Goal: Information Seeking & Learning: Learn about a topic

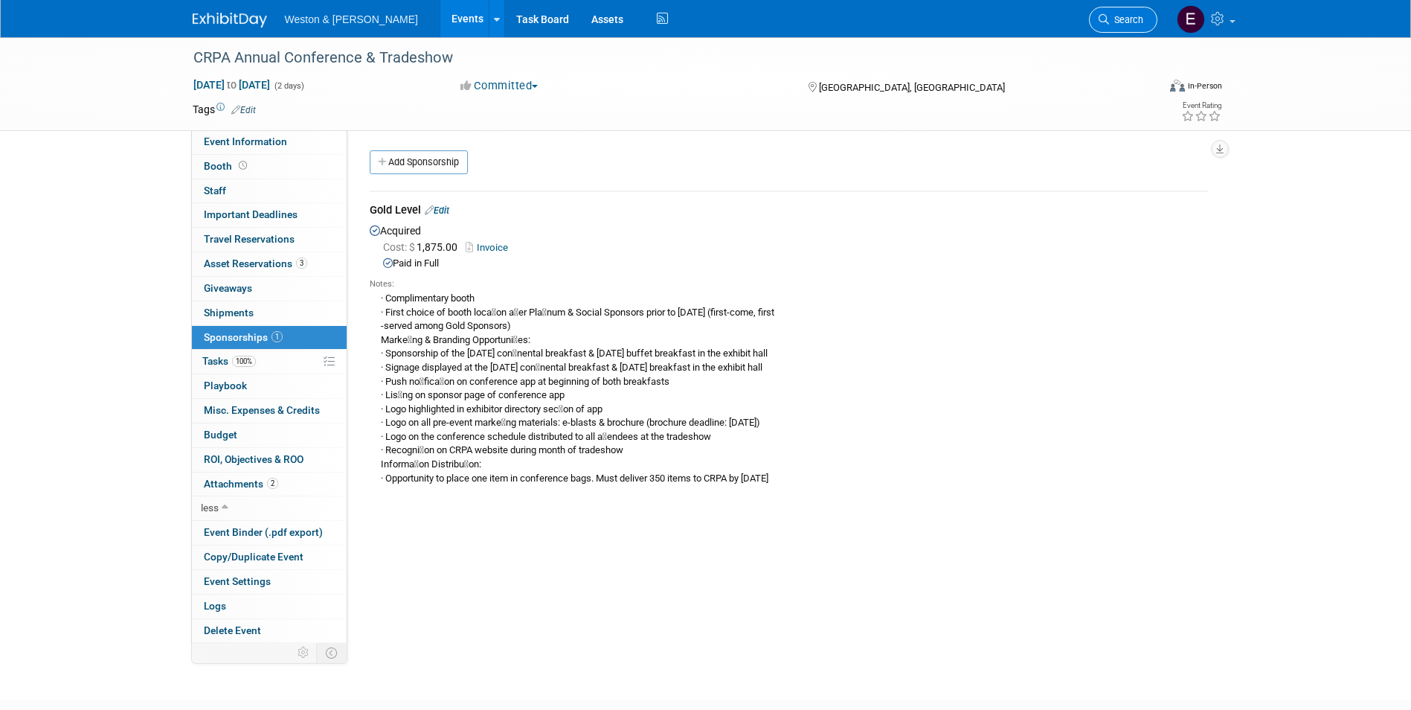
click at [1123, 22] on span "Search" at bounding box center [1126, 19] width 34 height 11
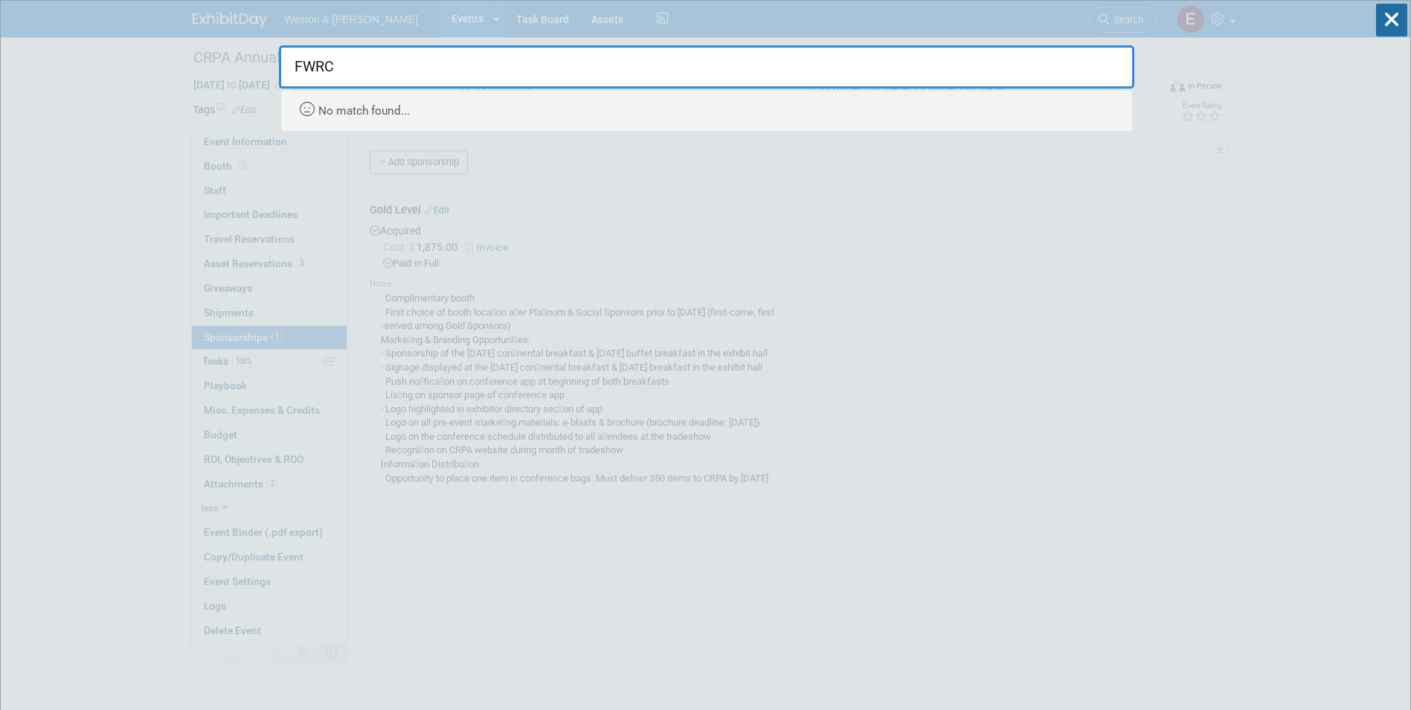
type input "FWRC"
click at [488, 94] on div "No match found..." at bounding box center [710, 107] width 829 height 33
click at [387, 72] on input "FWRC" at bounding box center [707, 66] width 856 height 43
drag, startPoint x: 357, startPoint y: 73, endPoint x: 264, endPoint y: 66, distance: 93.2
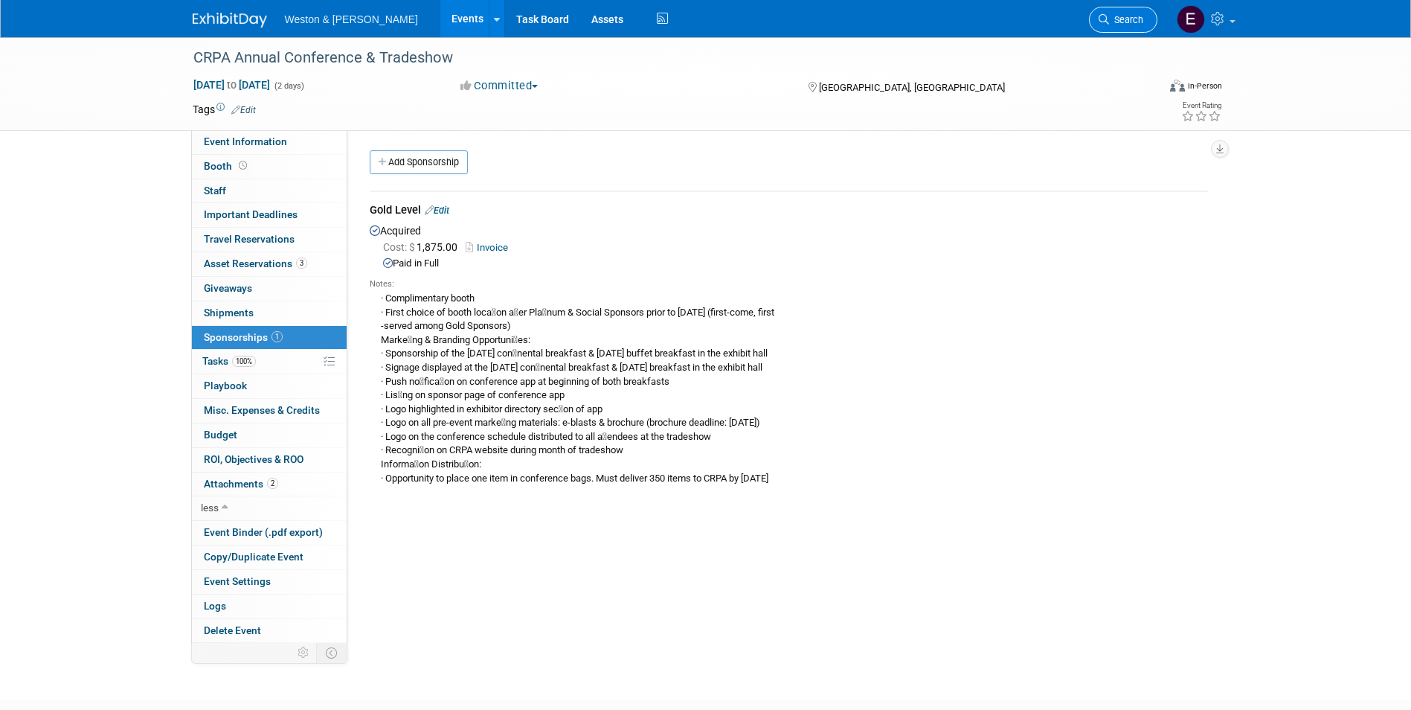
click at [1123, 21] on span "Search" at bounding box center [1126, 19] width 34 height 11
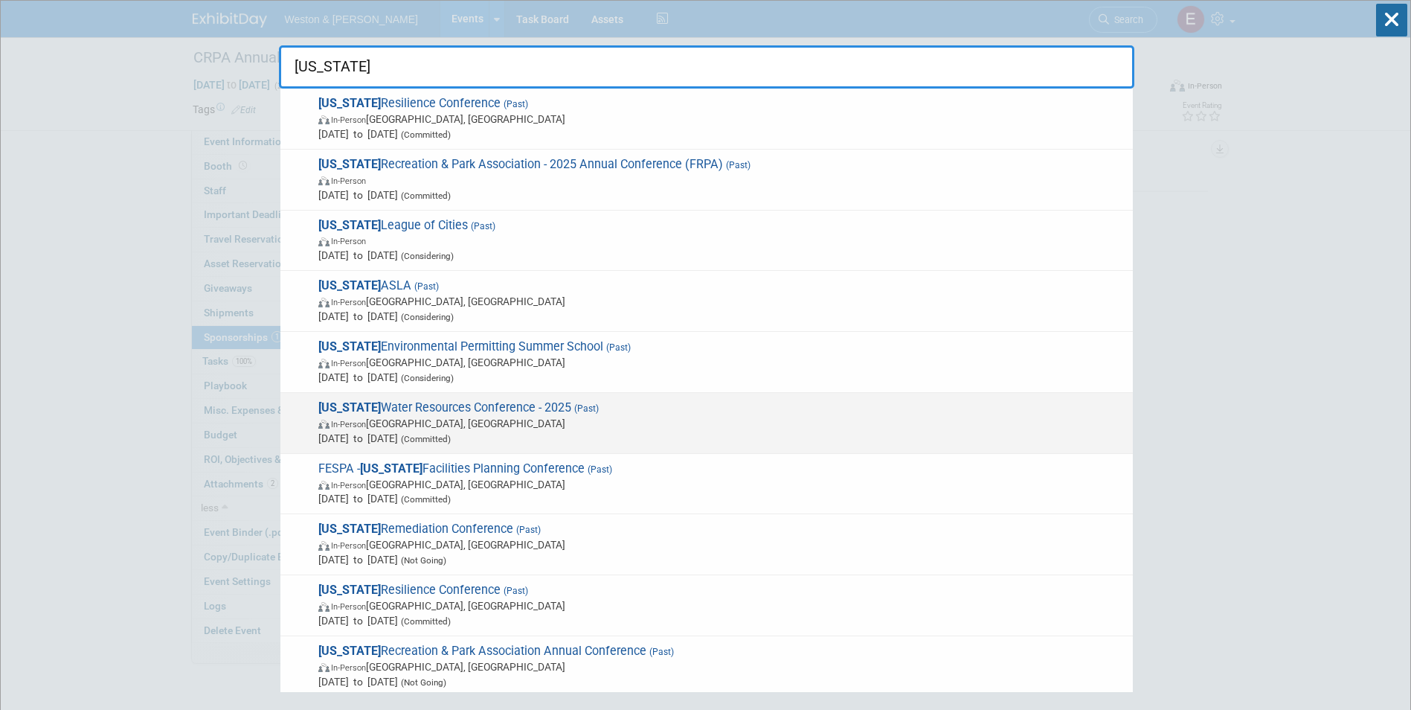
type input "[US_STATE]"
click at [560, 416] on span "In-Person [GEOGRAPHIC_DATA], [GEOGRAPHIC_DATA]" at bounding box center [721, 423] width 807 height 15
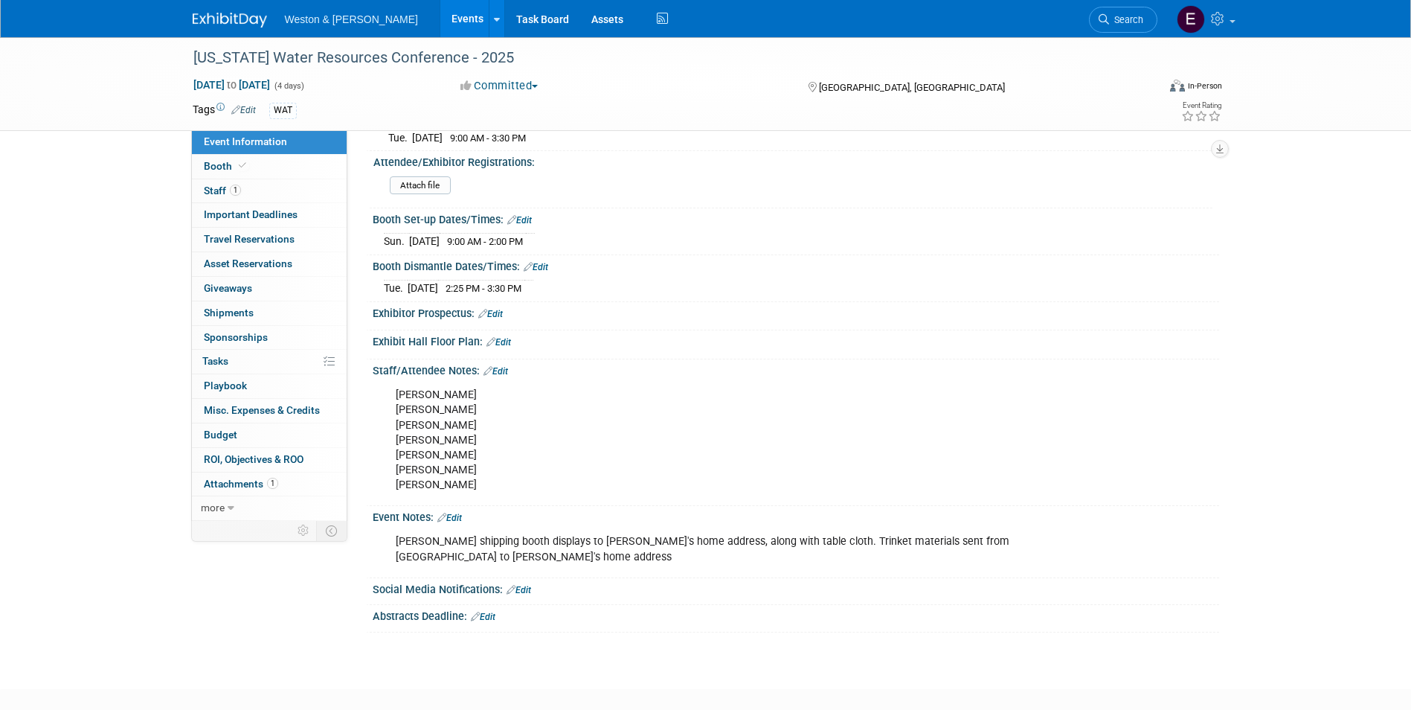
scroll to position [74, 0]
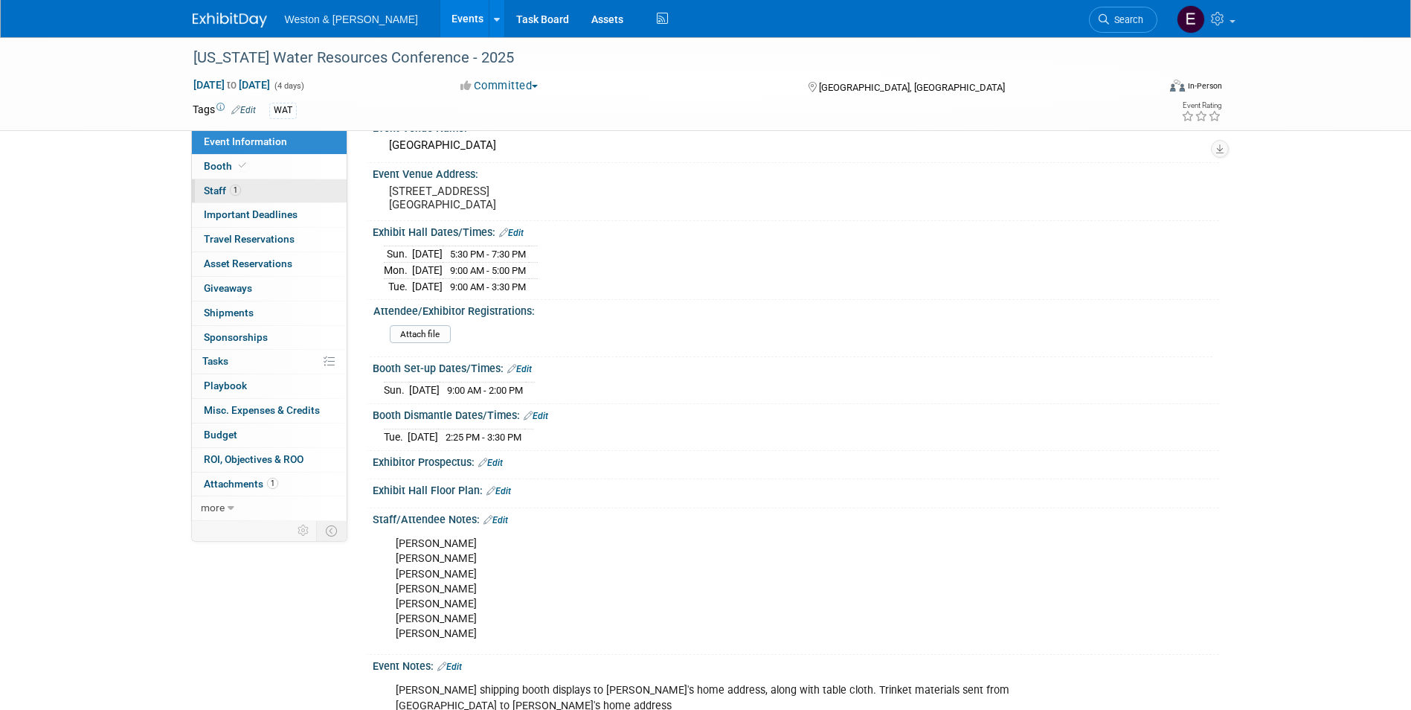
click at [283, 197] on link "1 Staff 1" at bounding box center [269, 191] width 155 height 24
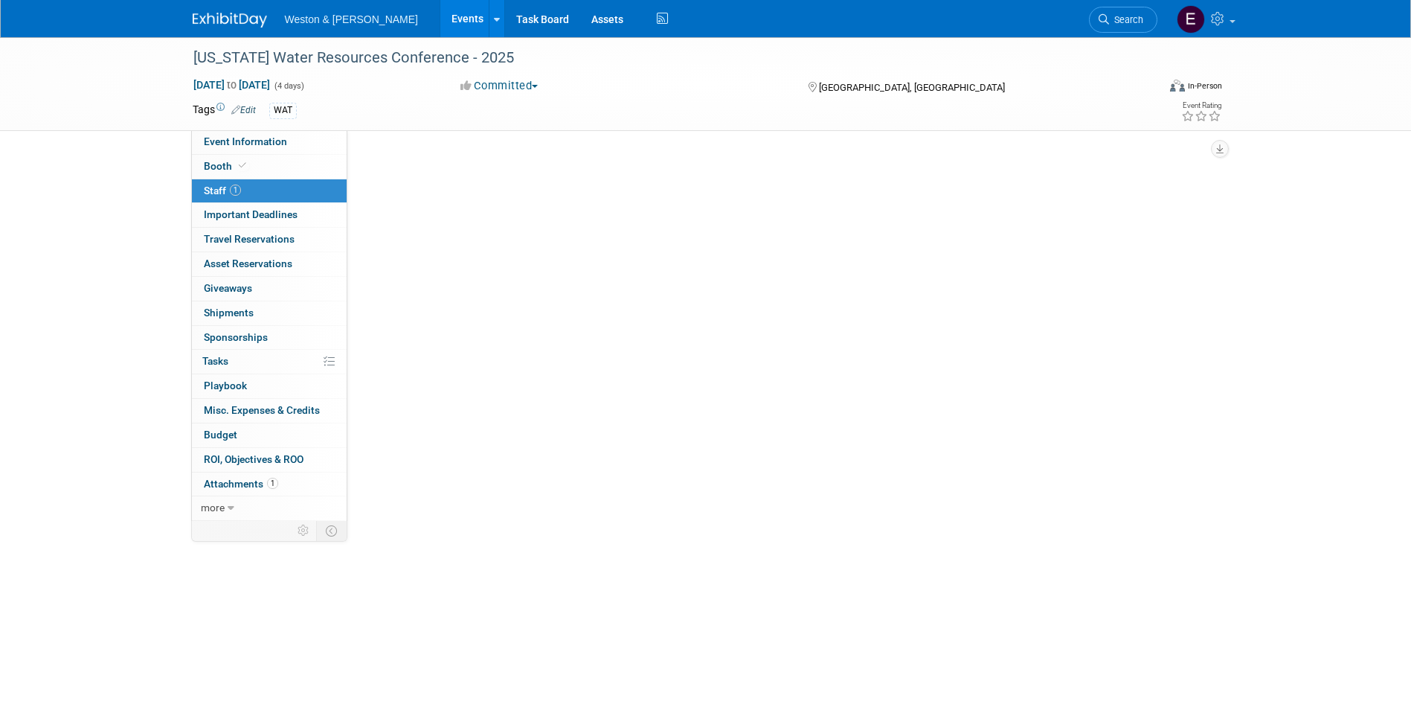
scroll to position [0, 0]
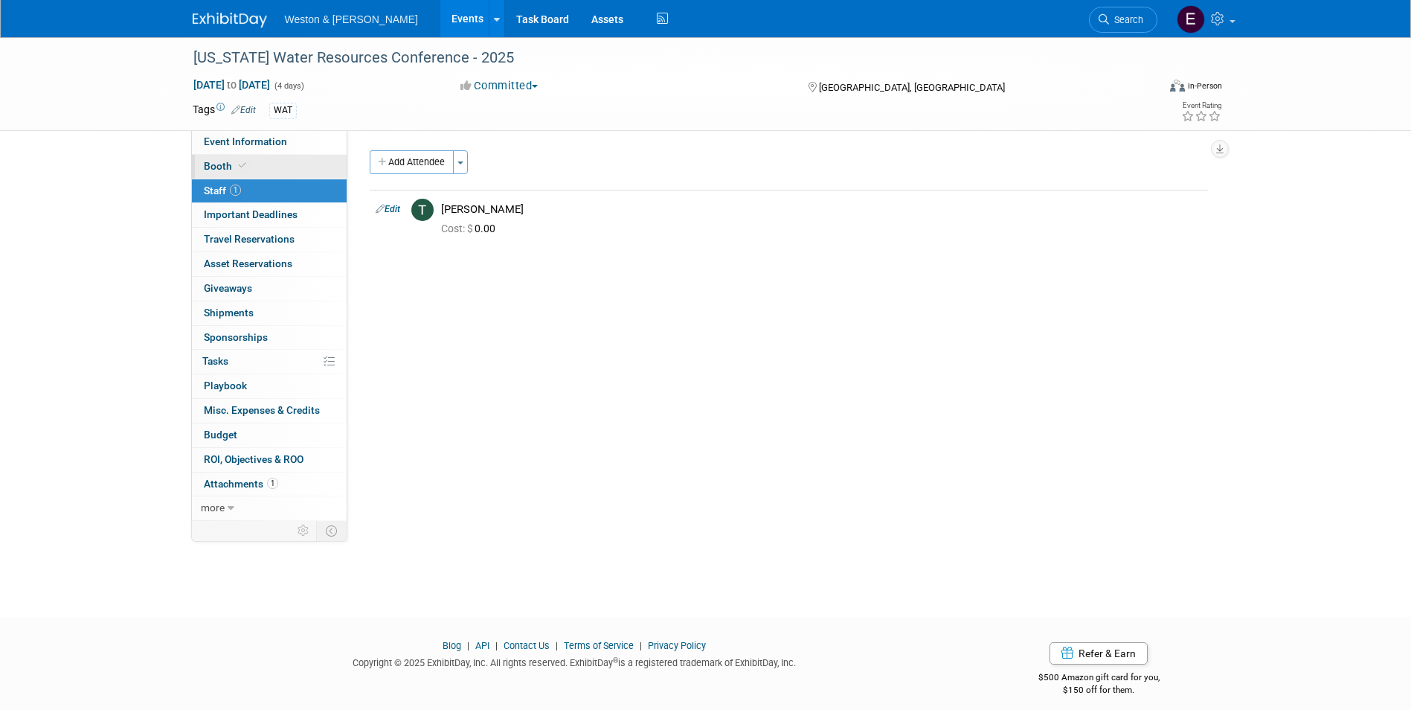
click at [268, 176] on link "Booth" at bounding box center [269, 167] width 155 height 24
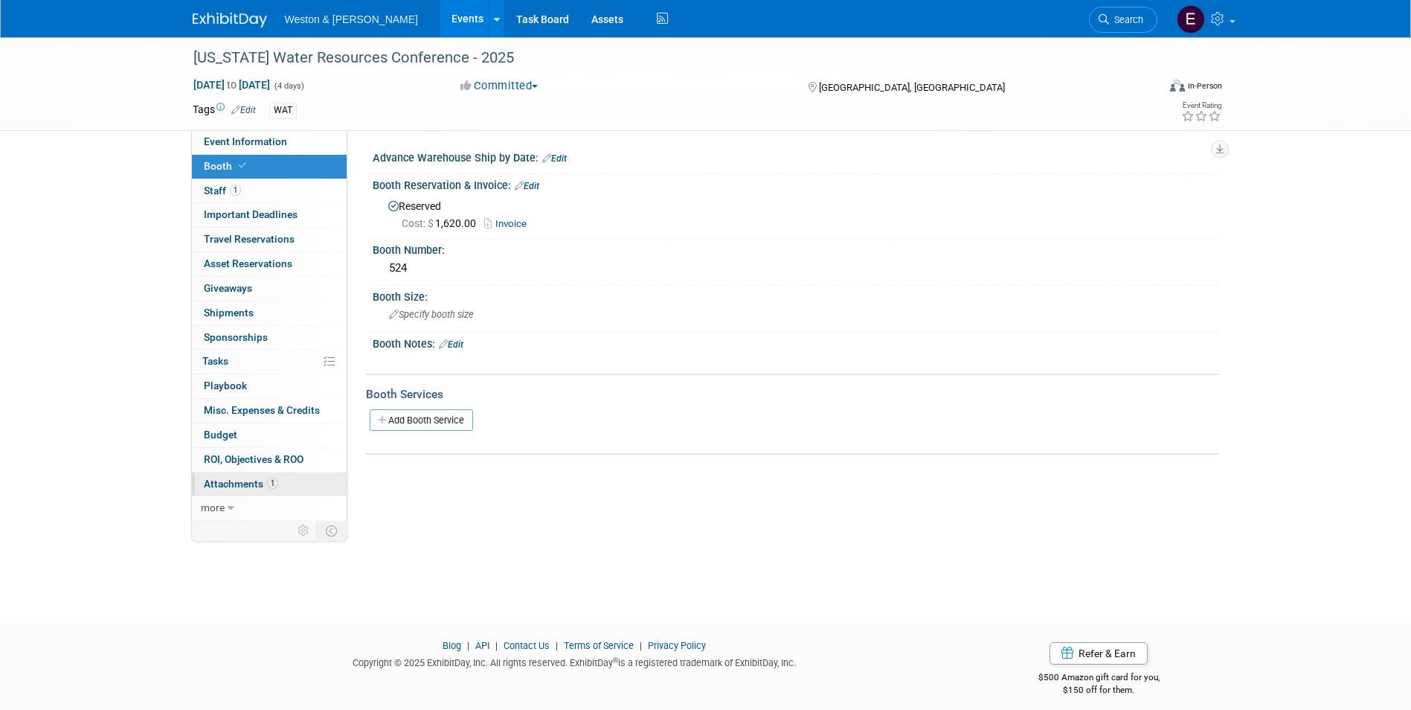
click at [238, 487] on span "Attachments 1" at bounding box center [241, 484] width 74 height 12
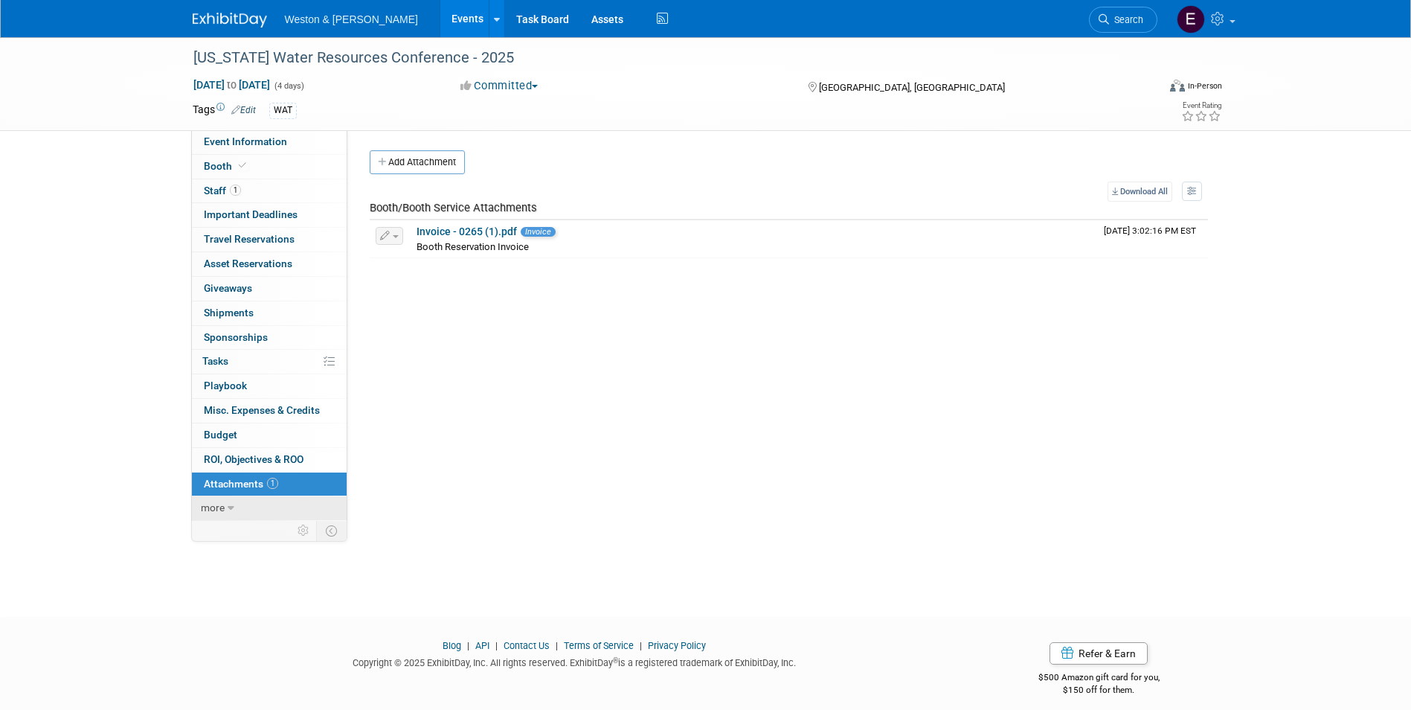
click at [229, 503] on icon at bounding box center [231, 508] width 7 height 10
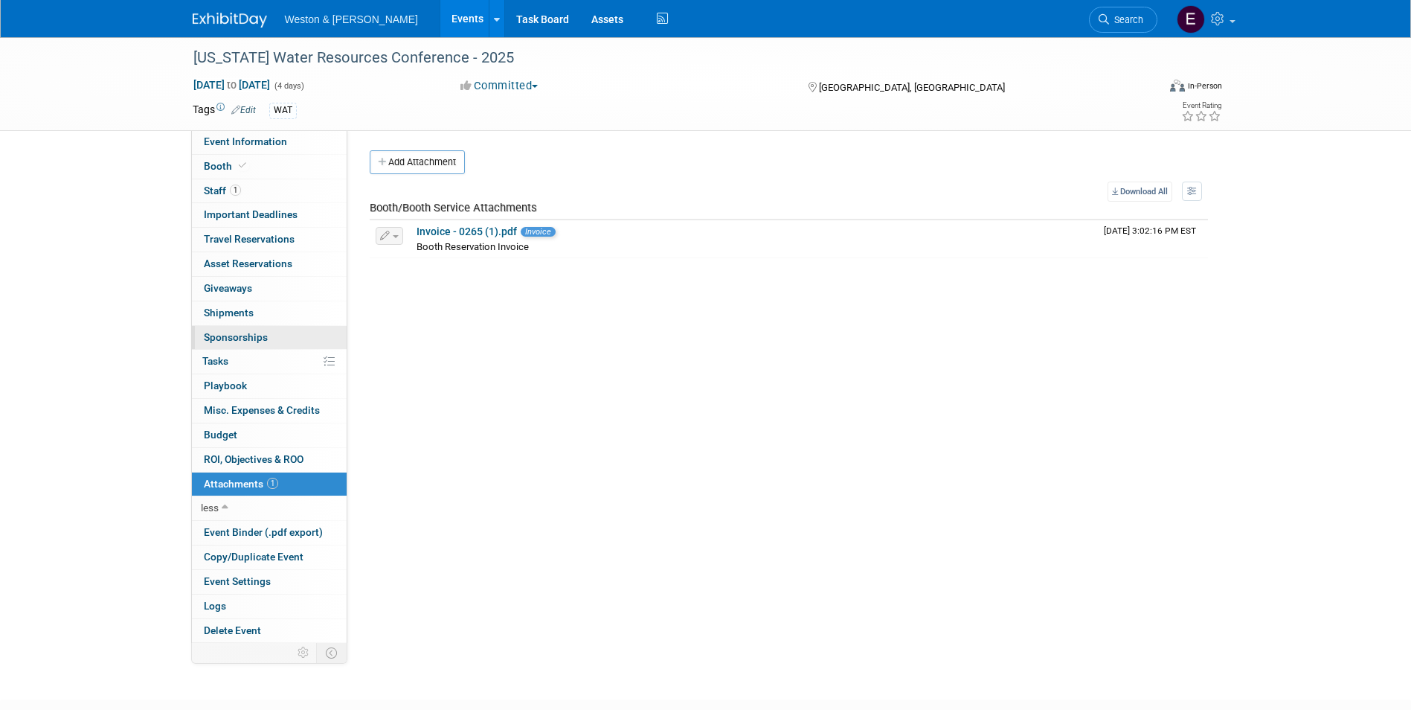
click at [234, 338] on span "Sponsorships 0" at bounding box center [236, 337] width 64 height 12
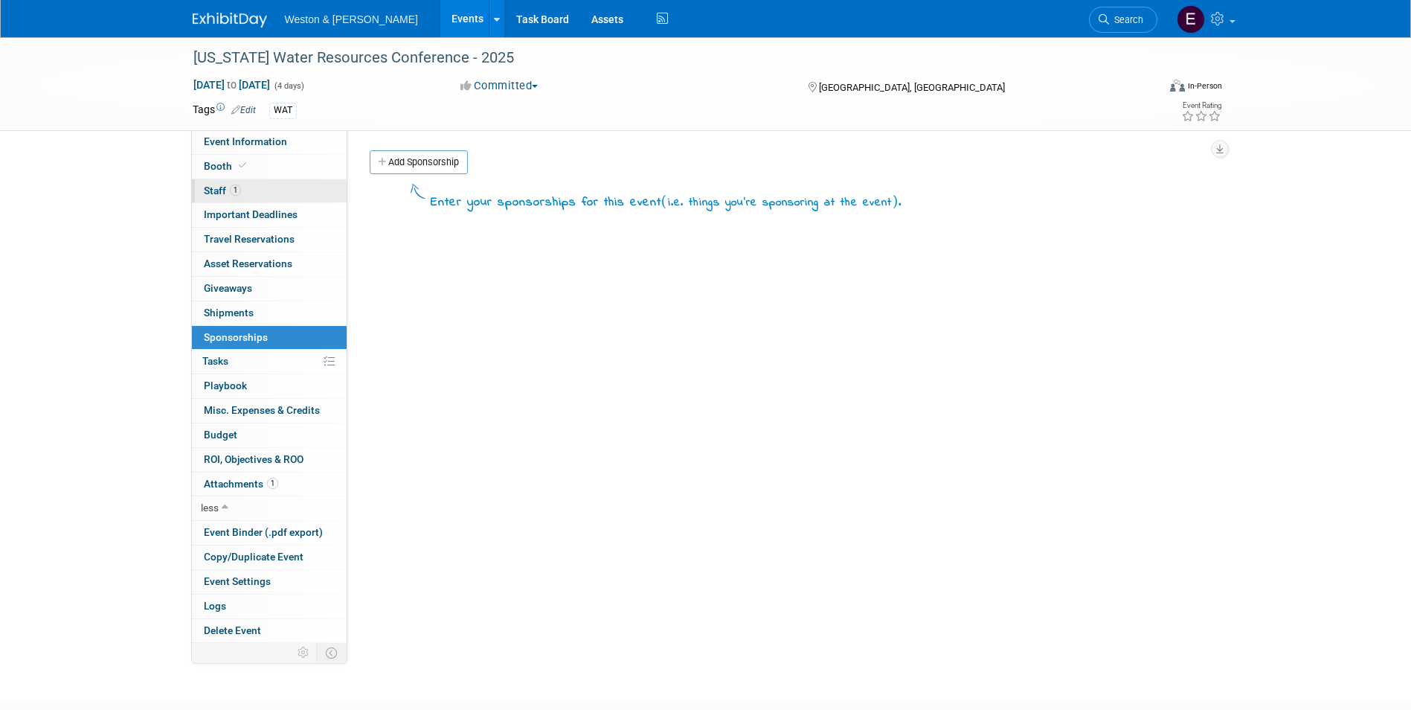
click at [227, 202] on div "Event Information Event Info Booth Booth 1 Staff 1 Staff Important Deadlines Im…" at bounding box center [269, 386] width 156 height 513
click at [220, 193] on span "Staff 1" at bounding box center [222, 190] width 37 height 12
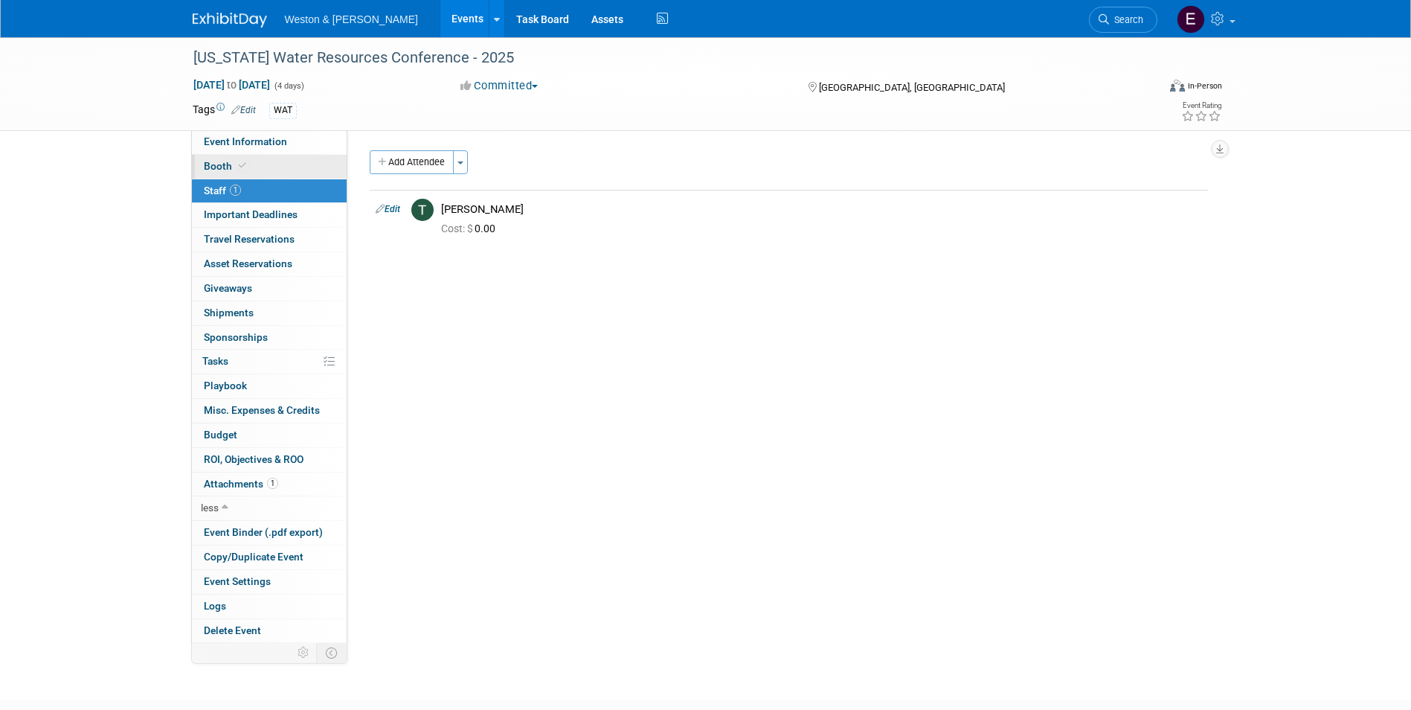
click at [219, 174] on link "Booth" at bounding box center [269, 167] width 155 height 24
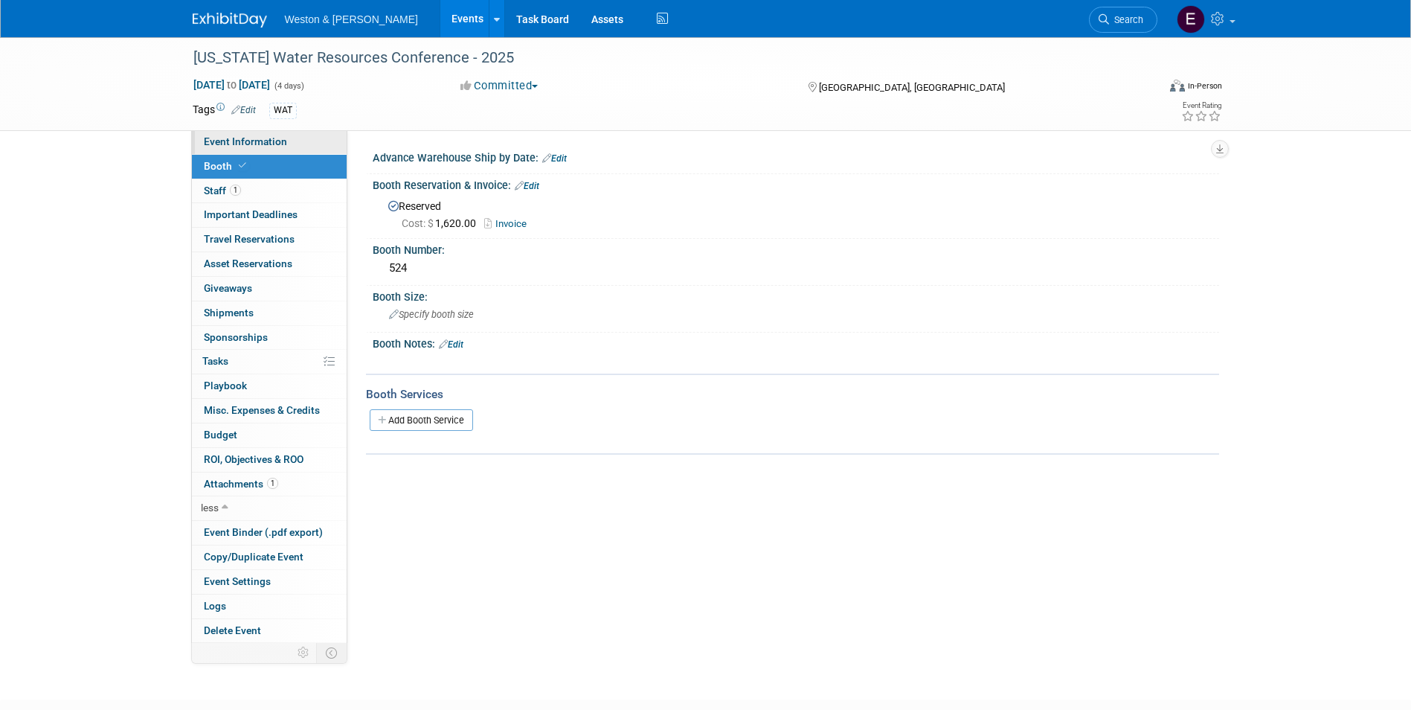
click at [220, 147] on span "Event Information" at bounding box center [245, 141] width 83 height 12
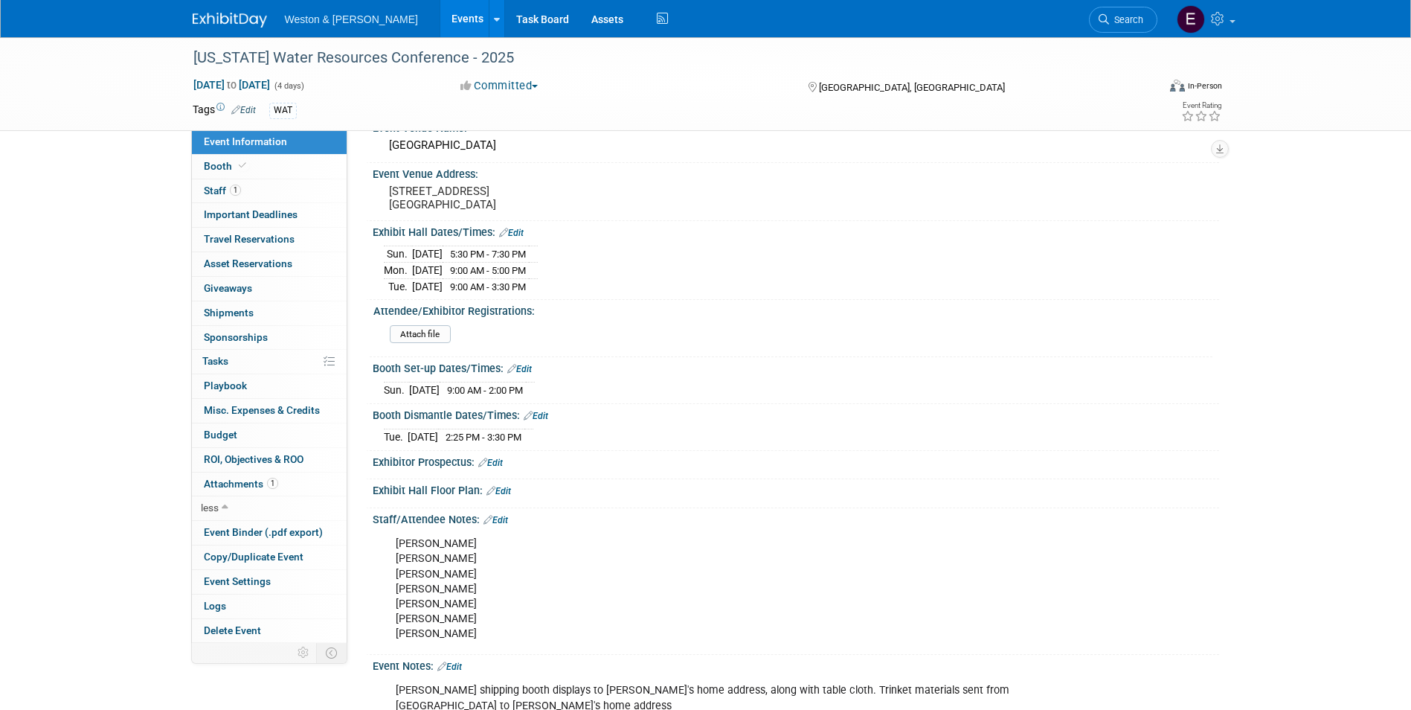
scroll to position [298, 0]
